Goal: Task Accomplishment & Management: Manage account settings

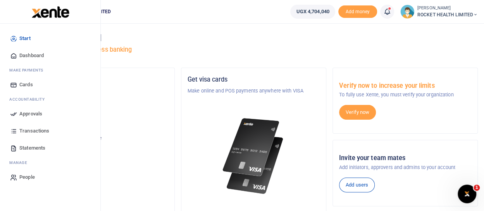
click at [32, 110] on span "Approvals" at bounding box center [30, 114] width 23 height 8
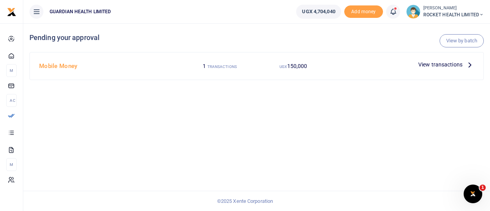
click at [461, 64] on span "View transactions" at bounding box center [440, 64] width 44 height 9
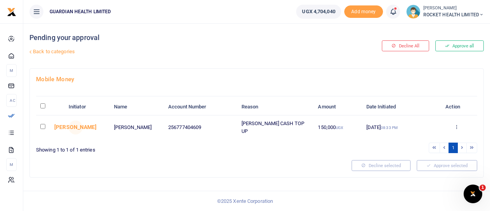
click at [42, 124] on input "checkbox" at bounding box center [42, 126] width 5 height 5
checkbox input "true"
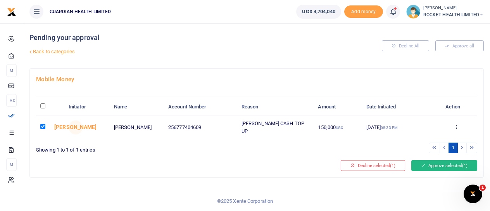
click at [449, 162] on button "Approve selected (1)" at bounding box center [444, 165] width 66 height 11
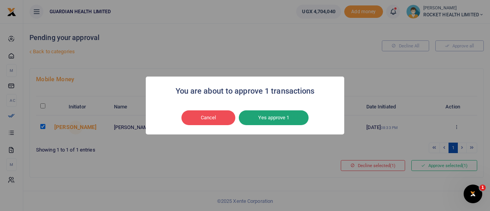
click at [275, 116] on button "Yes approve 1" at bounding box center [274, 117] width 70 height 15
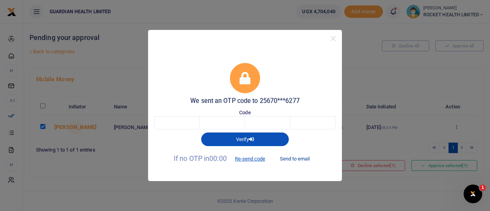
click at [295, 159] on button "Send to email" at bounding box center [294, 158] width 43 height 13
click at [172, 124] on input "text" at bounding box center [176, 122] width 45 height 13
type input "9"
type input "5"
type input "4"
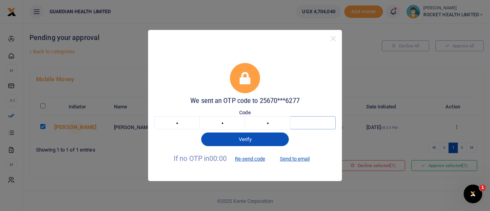
type input "5"
